Goal: Find specific page/section: Find specific page/section

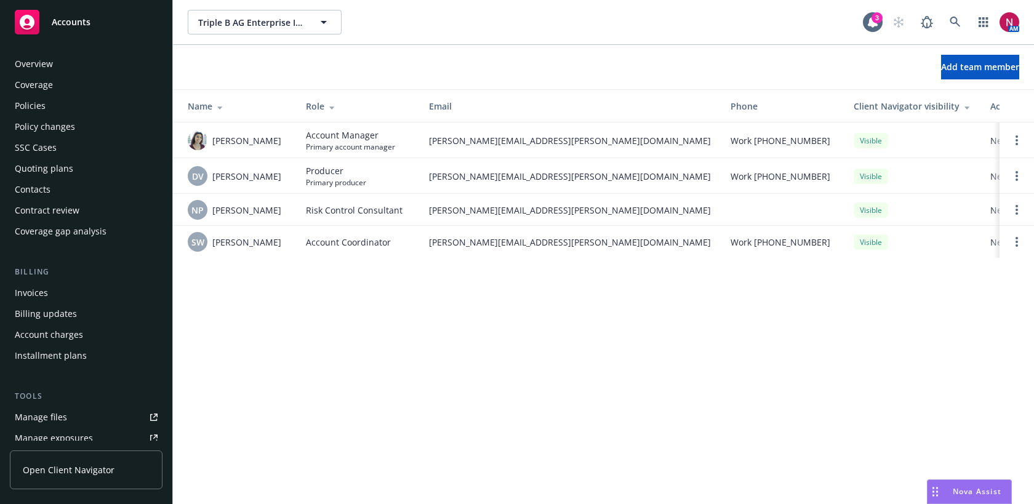
scroll to position [298, 0]
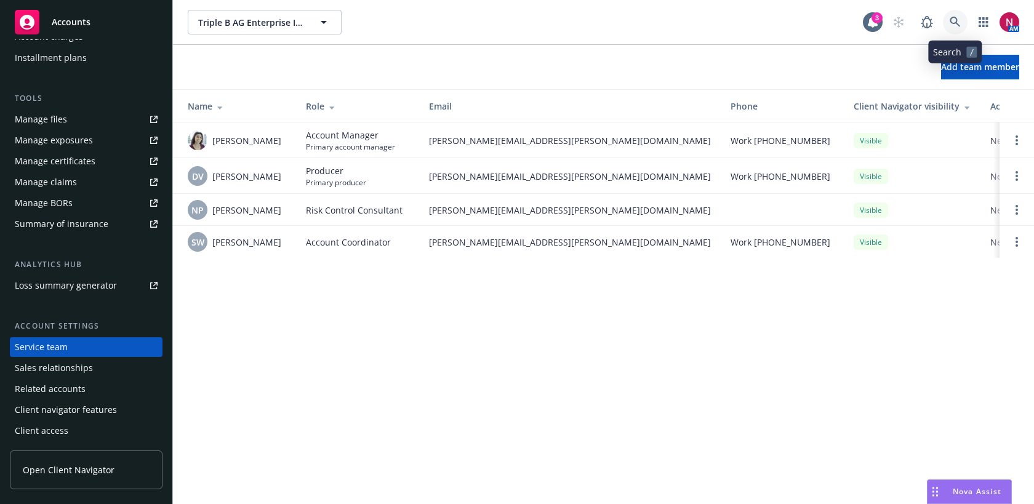
click at [955, 26] on icon at bounding box center [955, 22] width 11 height 11
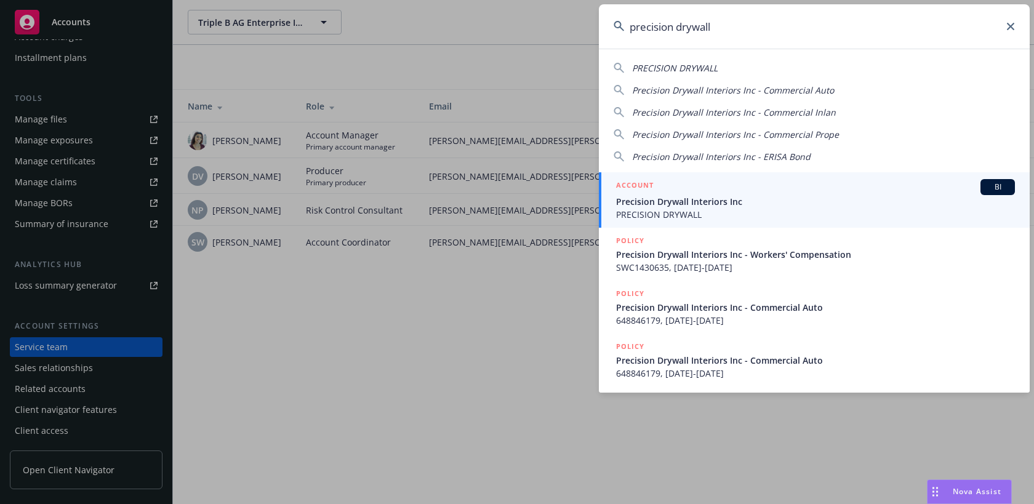
type input "precision drywall"
click at [757, 214] on span "PRECISION DRYWALL" at bounding box center [815, 214] width 399 height 13
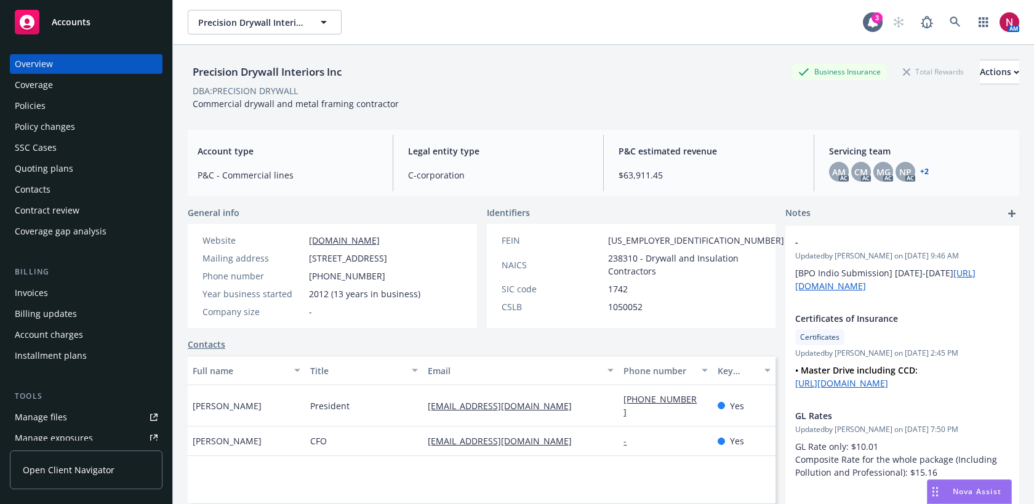
click at [49, 107] on div "Policies" at bounding box center [86, 106] width 143 height 20
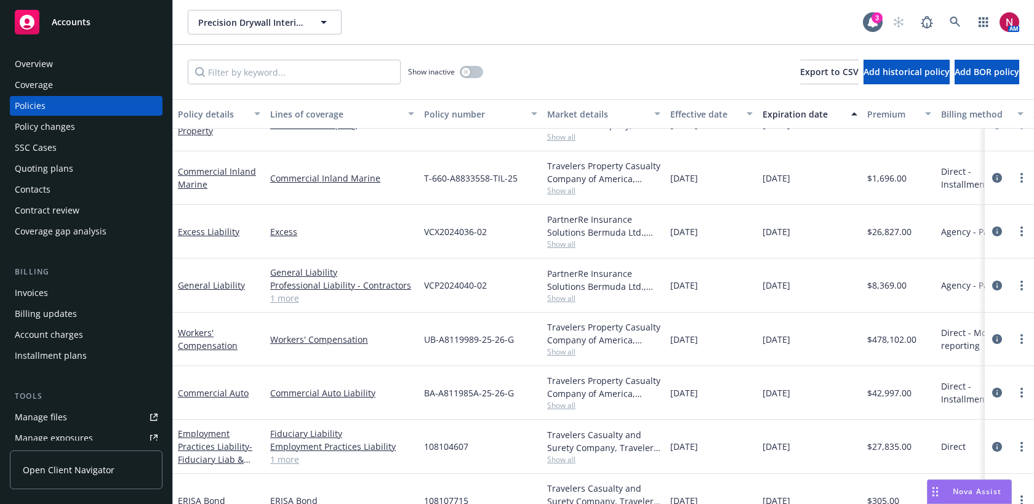
scroll to position [34, 0]
